Goal: Obtain resource: Obtain resource

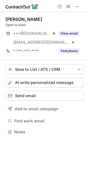
scroll to position [128, 87]
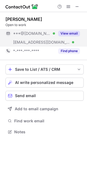
click at [66, 34] on button "View email" at bounding box center [70, 33] width 22 height 5
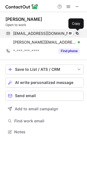
click at [77, 33] on span at bounding box center [77, 33] width 4 height 4
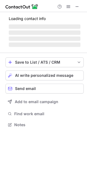
scroll to position [120, 87]
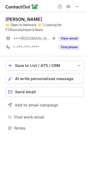
scroll to position [124, 87]
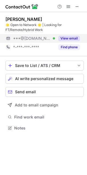
click at [62, 38] on button "View email" at bounding box center [70, 38] width 22 height 5
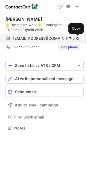
click at [77, 37] on span at bounding box center [77, 38] width 4 height 4
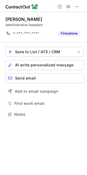
scroll to position [111, 87]
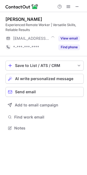
scroll to position [124, 87]
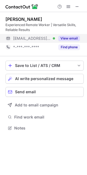
click at [63, 39] on button "View email" at bounding box center [70, 38] width 22 height 5
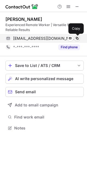
click at [77, 38] on span at bounding box center [77, 38] width 4 height 4
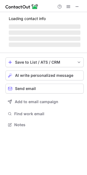
scroll to position [137, 87]
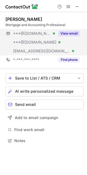
click at [72, 31] on button "View email" at bounding box center [70, 33] width 22 height 5
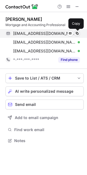
click at [78, 31] on span at bounding box center [77, 33] width 4 height 4
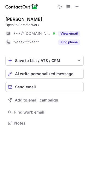
scroll to position [120, 87]
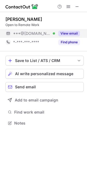
click at [66, 33] on button "View email" at bounding box center [70, 33] width 22 height 5
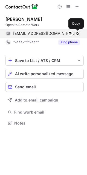
click at [77, 32] on span at bounding box center [77, 33] width 4 height 4
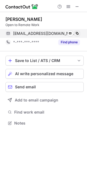
click at [77, 32] on span at bounding box center [77, 33] width 4 height 4
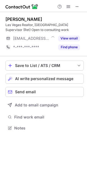
scroll to position [124, 87]
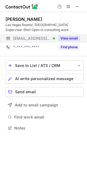
click at [73, 38] on button "View email" at bounding box center [70, 38] width 22 height 5
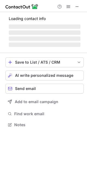
scroll to position [120, 87]
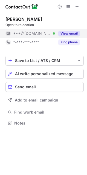
click at [69, 33] on button "View email" at bounding box center [70, 33] width 22 height 5
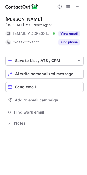
scroll to position [120, 87]
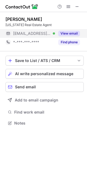
click at [64, 30] on div "View email" at bounding box center [67, 33] width 25 height 9
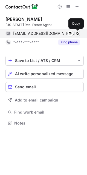
click at [77, 33] on span at bounding box center [77, 33] width 4 height 4
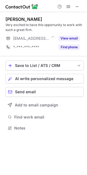
scroll to position [124, 87]
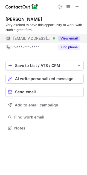
click at [67, 38] on button "View email" at bounding box center [70, 38] width 22 height 5
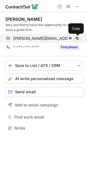
click at [76, 37] on span at bounding box center [77, 38] width 4 height 4
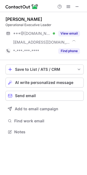
scroll to position [128, 87]
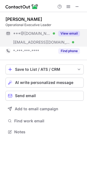
click at [70, 34] on button "View email" at bounding box center [70, 33] width 22 height 5
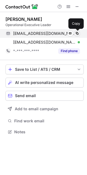
click at [77, 34] on span at bounding box center [77, 33] width 4 height 4
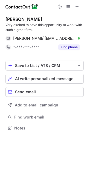
scroll to position [124, 87]
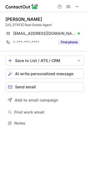
scroll to position [120, 87]
click at [59, 20] on div "[PERSON_NAME]" at bounding box center [44, 18] width 79 height 5
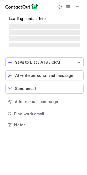
scroll to position [124, 87]
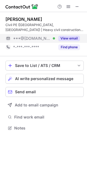
click at [69, 37] on button "View email" at bounding box center [70, 38] width 22 height 5
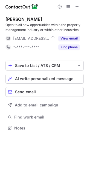
scroll to position [124, 87]
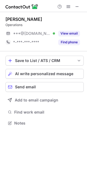
scroll to position [120, 87]
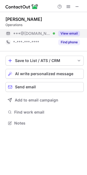
click at [66, 32] on button "View email" at bounding box center [70, 33] width 22 height 5
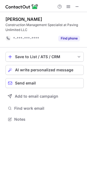
scroll to position [116, 87]
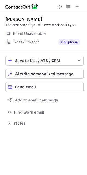
scroll to position [120, 87]
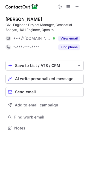
scroll to position [124, 87]
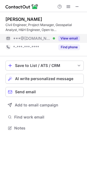
click at [75, 39] on button "View email" at bounding box center [70, 38] width 22 height 5
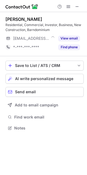
scroll to position [124, 87]
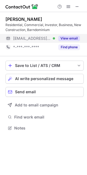
click at [66, 38] on button "View email" at bounding box center [70, 38] width 22 height 5
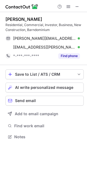
scroll to position [133, 87]
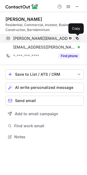
click at [77, 38] on span at bounding box center [77, 38] width 4 height 4
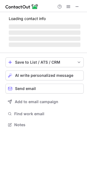
scroll to position [133, 87]
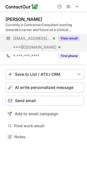
click at [71, 38] on button "View email" at bounding box center [70, 38] width 22 height 5
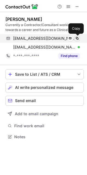
click at [76, 38] on span at bounding box center [77, 38] width 4 height 4
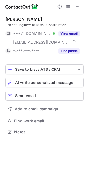
scroll to position [128, 87]
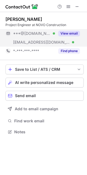
click at [68, 32] on button "View email" at bounding box center [70, 33] width 22 height 5
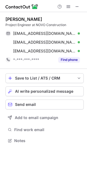
scroll to position [137, 87]
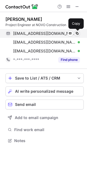
click at [77, 32] on span at bounding box center [77, 33] width 4 height 4
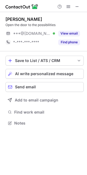
scroll to position [120, 87]
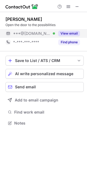
click at [74, 34] on button "View email" at bounding box center [70, 33] width 22 height 5
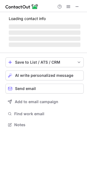
scroll to position [128, 87]
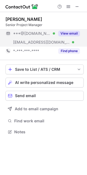
click at [66, 34] on button "View email" at bounding box center [70, 33] width 22 height 5
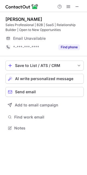
scroll to position [124, 87]
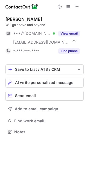
scroll to position [128, 87]
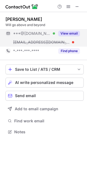
click at [68, 33] on button "View email" at bounding box center [70, 33] width 22 height 5
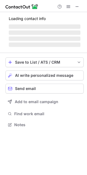
scroll to position [133, 87]
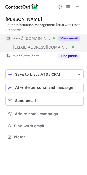
click at [69, 40] on button "View email" at bounding box center [70, 38] width 22 height 5
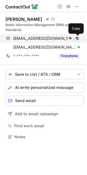
click at [78, 38] on span at bounding box center [77, 38] width 4 height 4
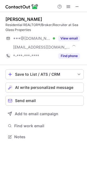
scroll to position [133, 87]
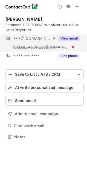
click at [75, 37] on button "View email" at bounding box center [70, 38] width 22 height 5
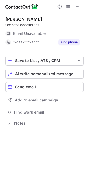
scroll to position [120, 87]
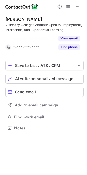
scroll to position [116, 87]
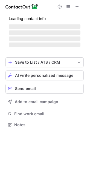
scroll to position [133, 87]
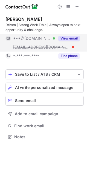
click at [65, 38] on button "View email" at bounding box center [70, 38] width 22 height 5
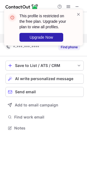
scroll to position [124, 87]
click at [79, 14] on span at bounding box center [79, 14] width 4 height 5
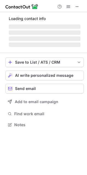
scroll to position [124, 87]
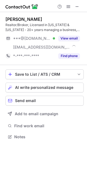
scroll to position [133, 87]
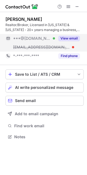
click at [67, 38] on button "View email" at bounding box center [70, 38] width 22 height 5
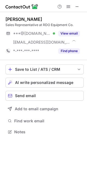
scroll to position [128, 87]
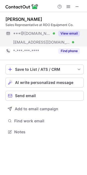
click at [67, 33] on button "View email" at bounding box center [70, 33] width 22 height 5
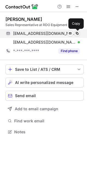
click at [78, 32] on span at bounding box center [77, 33] width 4 height 4
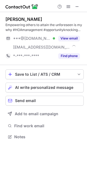
scroll to position [133, 87]
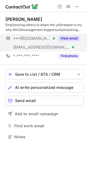
click at [69, 38] on button "View email" at bounding box center [70, 38] width 22 height 5
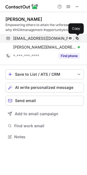
click at [77, 37] on span at bounding box center [77, 38] width 4 height 4
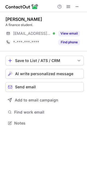
scroll to position [120, 87]
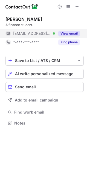
click at [68, 33] on button "View email" at bounding box center [70, 33] width 22 height 5
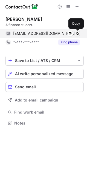
click at [77, 33] on span at bounding box center [77, 33] width 4 height 4
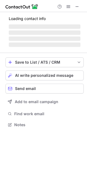
scroll to position [120, 87]
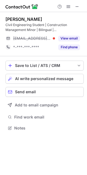
scroll to position [124, 87]
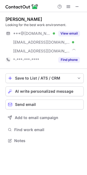
scroll to position [137, 87]
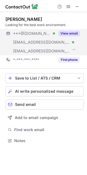
click at [67, 33] on button "View email" at bounding box center [70, 33] width 22 height 5
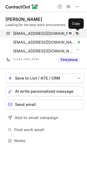
click at [77, 33] on span at bounding box center [77, 33] width 4 height 4
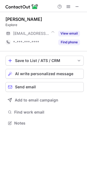
scroll to position [120, 87]
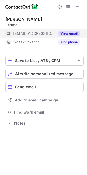
click at [64, 32] on button "View email" at bounding box center [70, 33] width 22 height 5
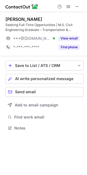
scroll to position [124, 87]
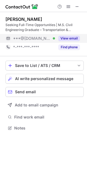
click at [74, 38] on button "View email" at bounding box center [70, 38] width 22 height 5
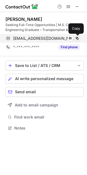
click at [79, 37] on span at bounding box center [77, 38] width 4 height 4
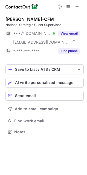
scroll to position [128, 87]
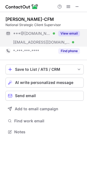
click at [65, 33] on button "View email" at bounding box center [70, 33] width 22 height 5
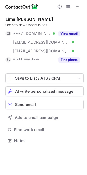
scroll to position [137, 87]
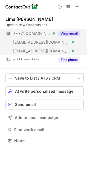
click at [67, 34] on button "View email" at bounding box center [70, 33] width 22 height 5
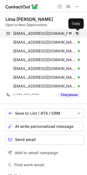
click at [77, 32] on span at bounding box center [77, 33] width 4 height 4
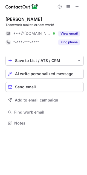
scroll to position [120, 87]
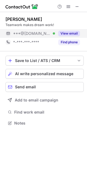
click at [63, 32] on button "View email" at bounding box center [70, 33] width 22 height 5
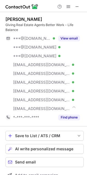
scroll to position [195, 84]
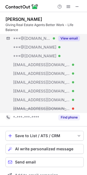
click at [66, 40] on button "View email" at bounding box center [70, 38] width 22 height 5
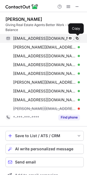
click at [78, 38] on span at bounding box center [77, 38] width 4 height 4
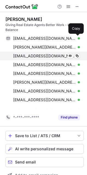
scroll to position [186, 84]
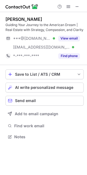
scroll to position [133, 87]
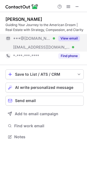
click at [73, 38] on button "View email" at bounding box center [70, 38] width 22 height 5
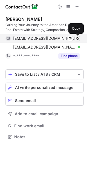
click at [77, 37] on span at bounding box center [77, 38] width 4 height 4
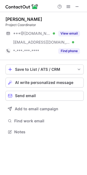
scroll to position [128, 87]
click at [69, 32] on button "View email" at bounding box center [70, 33] width 22 height 5
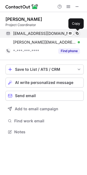
click at [77, 33] on span at bounding box center [77, 33] width 4 height 4
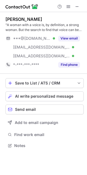
scroll to position [142, 87]
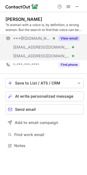
click at [64, 37] on button "View email" at bounding box center [70, 38] width 22 height 5
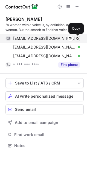
click at [77, 37] on span at bounding box center [77, 38] width 4 height 4
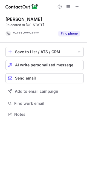
scroll to position [111, 87]
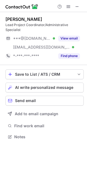
scroll to position [128, 87]
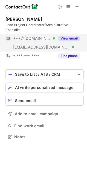
click at [66, 36] on button "View email" at bounding box center [70, 38] width 22 height 5
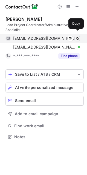
click at [79, 36] on span at bounding box center [77, 38] width 4 height 4
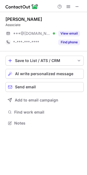
scroll to position [120, 87]
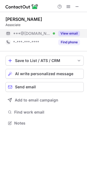
click at [65, 32] on button "View email" at bounding box center [70, 33] width 22 height 5
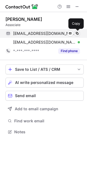
click at [78, 33] on span at bounding box center [77, 33] width 4 height 4
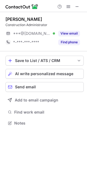
scroll to position [120, 87]
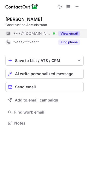
click at [73, 32] on button "View email" at bounding box center [70, 33] width 22 height 5
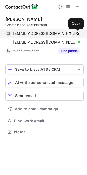
click at [77, 32] on span at bounding box center [77, 33] width 4 height 4
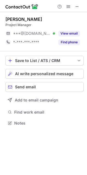
scroll to position [120, 87]
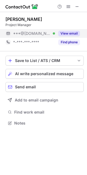
click at [66, 33] on button "View email" at bounding box center [70, 33] width 22 height 5
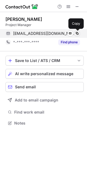
click at [78, 33] on span at bounding box center [77, 33] width 4 height 4
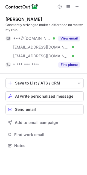
scroll to position [142, 87]
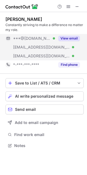
click at [72, 38] on button "View email" at bounding box center [70, 38] width 22 height 5
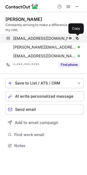
click at [78, 37] on span at bounding box center [77, 38] width 4 height 4
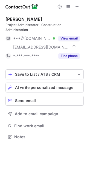
scroll to position [133, 87]
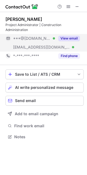
click at [65, 38] on button "View email" at bounding box center [70, 38] width 22 height 5
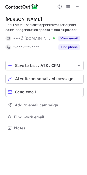
scroll to position [124, 87]
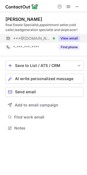
click at [66, 38] on button "View email" at bounding box center [70, 38] width 22 height 5
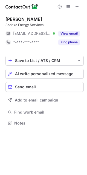
scroll to position [120, 87]
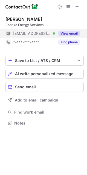
click at [72, 34] on button "View email" at bounding box center [70, 33] width 22 height 5
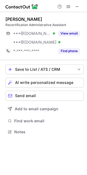
scroll to position [128, 87]
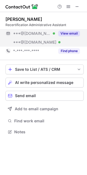
click at [72, 33] on button "View email" at bounding box center [70, 33] width 22 height 5
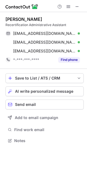
scroll to position [137, 87]
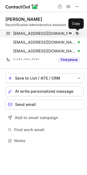
click at [78, 34] on span at bounding box center [77, 33] width 4 height 4
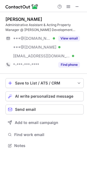
scroll to position [142, 87]
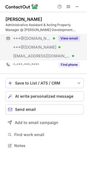
click at [69, 39] on button "View email" at bounding box center [70, 38] width 22 height 5
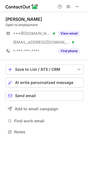
scroll to position [128, 87]
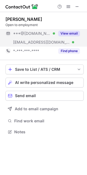
click at [66, 34] on button "View email" at bounding box center [70, 33] width 22 height 5
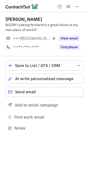
scroll to position [124, 87]
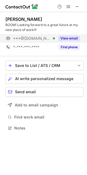
click at [65, 38] on button "View email" at bounding box center [70, 38] width 22 height 5
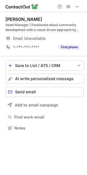
scroll to position [124, 87]
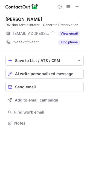
scroll to position [120, 87]
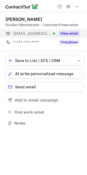
click at [71, 34] on button "View email" at bounding box center [70, 33] width 22 height 5
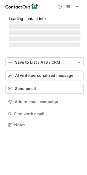
scroll to position [142, 87]
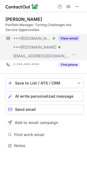
click at [63, 38] on button "View email" at bounding box center [70, 38] width 22 height 5
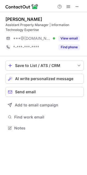
scroll to position [124, 87]
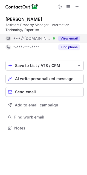
click at [68, 39] on button "View email" at bounding box center [70, 38] width 22 height 5
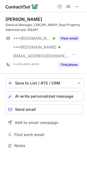
scroll to position [142, 87]
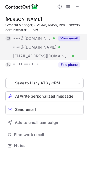
click at [62, 36] on button "View email" at bounding box center [70, 38] width 22 height 5
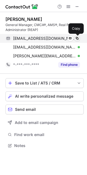
click at [77, 39] on span at bounding box center [77, 38] width 4 height 4
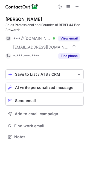
scroll to position [133, 87]
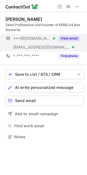
click at [67, 38] on button "View email" at bounding box center [70, 38] width 22 height 5
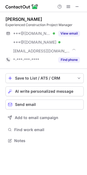
scroll to position [137, 87]
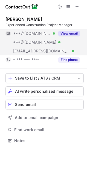
click at [64, 32] on button "View email" at bounding box center [70, 33] width 22 height 5
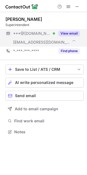
scroll to position [128, 87]
click at [69, 33] on button "View email" at bounding box center [70, 33] width 22 height 5
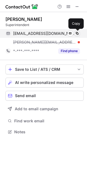
click at [78, 34] on span at bounding box center [77, 33] width 4 height 4
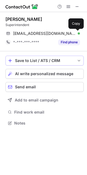
scroll to position [120, 87]
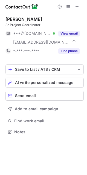
scroll to position [128, 87]
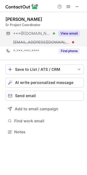
click at [65, 34] on button "View email" at bounding box center [70, 33] width 22 height 5
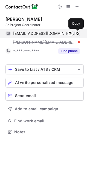
click at [78, 33] on span at bounding box center [77, 33] width 4 height 4
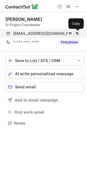
scroll to position [120, 87]
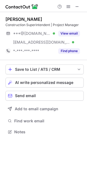
scroll to position [128, 87]
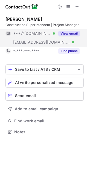
click at [73, 34] on button "View email" at bounding box center [70, 33] width 22 height 5
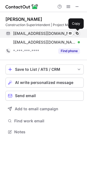
click at [78, 33] on span at bounding box center [77, 33] width 4 height 4
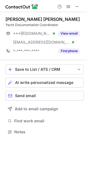
scroll to position [128, 87]
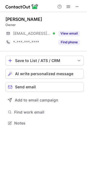
scroll to position [120, 87]
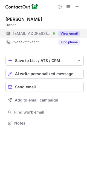
click at [71, 32] on button "View email" at bounding box center [70, 33] width 22 height 5
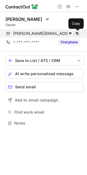
click at [77, 31] on span at bounding box center [77, 33] width 4 height 4
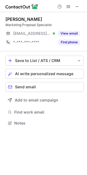
scroll to position [120, 87]
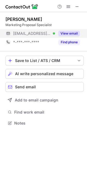
click at [69, 33] on button "View email" at bounding box center [70, 33] width 22 height 5
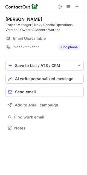
scroll to position [124, 87]
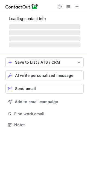
scroll to position [124, 87]
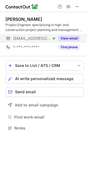
click at [71, 38] on button "View email" at bounding box center [70, 38] width 22 height 5
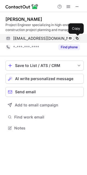
click at [77, 37] on span at bounding box center [77, 38] width 4 height 4
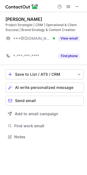
scroll to position [124, 87]
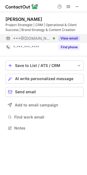
click at [69, 38] on button "View email" at bounding box center [70, 38] width 22 height 5
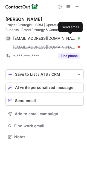
scroll to position [133, 87]
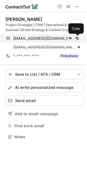
click at [78, 38] on span at bounding box center [77, 38] width 4 height 4
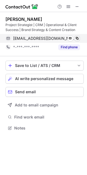
scroll to position [124, 87]
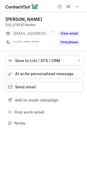
scroll to position [120, 87]
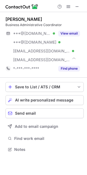
scroll to position [146, 87]
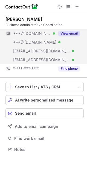
click at [74, 32] on button "View email" at bounding box center [70, 33] width 22 height 5
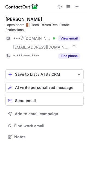
scroll to position [133, 87]
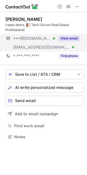
click at [66, 37] on button "View email" at bounding box center [70, 38] width 22 height 5
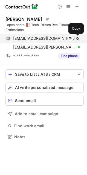
click at [79, 39] on span at bounding box center [77, 38] width 4 height 4
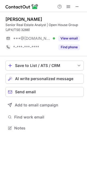
scroll to position [124, 87]
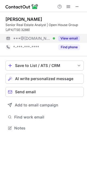
click at [64, 37] on button "View email" at bounding box center [70, 38] width 22 height 5
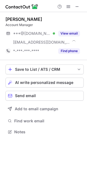
scroll to position [128, 87]
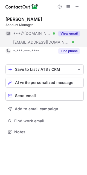
click at [65, 32] on button "View email" at bounding box center [70, 33] width 22 height 5
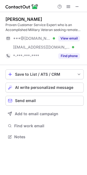
scroll to position [133, 87]
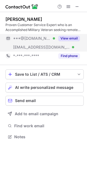
click at [68, 36] on button "View email" at bounding box center [70, 38] width 22 height 5
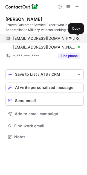
click at [78, 37] on span at bounding box center [77, 38] width 4 height 4
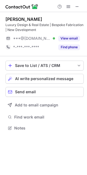
scroll to position [124, 87]
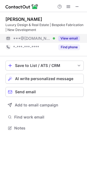
click at [63, 37] on button "View email" at bounding box center [70, 38] width 22 height 5
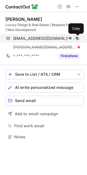
click at [79, 38] on span at bounding box center [77, 38] width 4 height 4
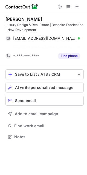
scroll to position [124, 87]
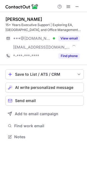
scroll to position [133, 87]
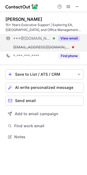
click at [65, 37] on button "View email" at bounding box center [70, 38] width 22 height 5
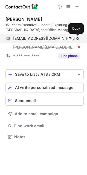
click at [77, 38] on span at bounding box center [77, 38] width 4 height 4
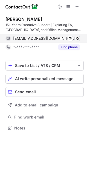
scroll to position [124, 87]
click at [79, 37] on span at bounding box center [77, 38] width 4 height 4
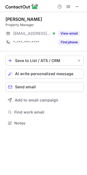
scroll to position [120, 87]
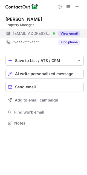
click at [70, 32] on button "View email" at bounding box center [70, 33] width 22 height 5
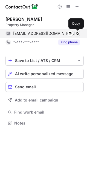
click at [78, 33] on span at bounding box center [77, 33] width 4 height 4
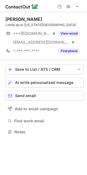
scroll to position [128, 87]
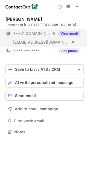
click at [68, 33] on button "View email" at bounding box center [70, 33] width 22 height 5
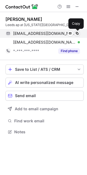
click at [77, 32] on span at bounding box center [77, 33] width 4 height 4
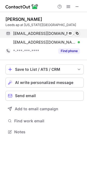
click at [77, 32] on span at bounding box center [77, 33] width 4 height 4
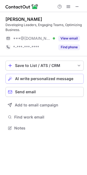
scroll to position [124, 87]
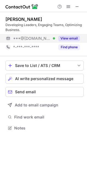
click at [65, 36] on button "View email" at bounding box center [70, 38] width 22 height 5
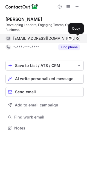
click at [79, 37] on span at bounding box center [77, 38] width 4 height 4
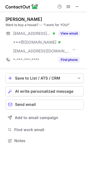
scroll to position [137, 87]
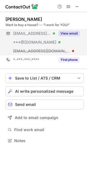
click at [66, 31] on button "View email" at bounding box center [70, 33] width 22 height 5
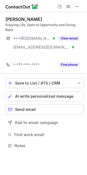
scroll to position [133, 87]
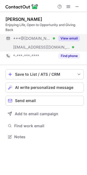
click at [64, 37] on button "View email" at bounding box center [70, 38] width 22 height 5
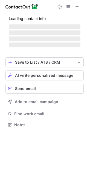
scroll to position [133, 87]
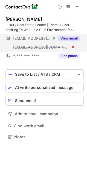
click at [70, 37] on button "View email" at bounding box center [70, 38] width 22 height 5
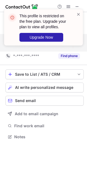
scroll to position [124, 87]
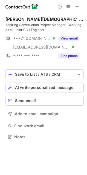
scroll to position [133, 87]
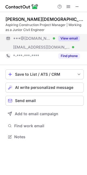
click at [60, 39] on button "View email" at bounding box center [70, 38] width 22 height 5
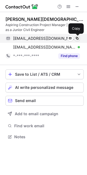
click at [77, 38] on span at bounding box center [77, 38] width 4 height 4
click at [78, 38] on span at bounding box center [77, 38] width 4 height 4
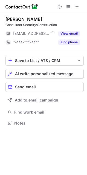
scroll to position [120, 87]
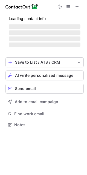
scroll to position [120, 87]
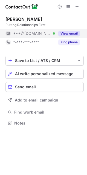
click at [64, 32] on button "View email" at bounding box center [70, 33] width 22 height 5
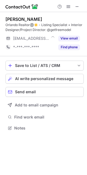
scroll to position [124, 87]
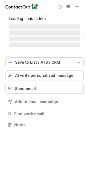
scroll to position [120, 87]
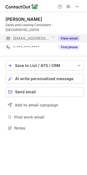
click at [68, 36] on button "View email" at bounding box center [70, 38] width 22 height 5
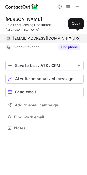
click at [77, 36] on span at bounding box center [77, 38] width 4 height 4
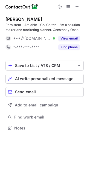
scroll to position [124, 87]
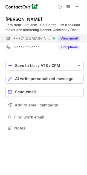
click at [72, 37] on button "View email" at bounding box center [70, 38] width 22 height 5
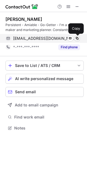
click at [78, 36] on span at bounding box center [77, 38] width 4 height 4
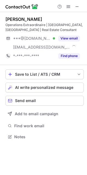
scroll to position [133, 87]
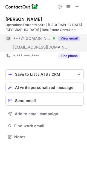
click at [68, 38] on button "View email" at bounding box center [70, 38] width 22 height 5
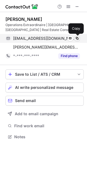
click at [78, 38] on span at bounding box center [77, 38] width 4 height 4
